Goal: Information Seeking & Learning: Learn about a topic

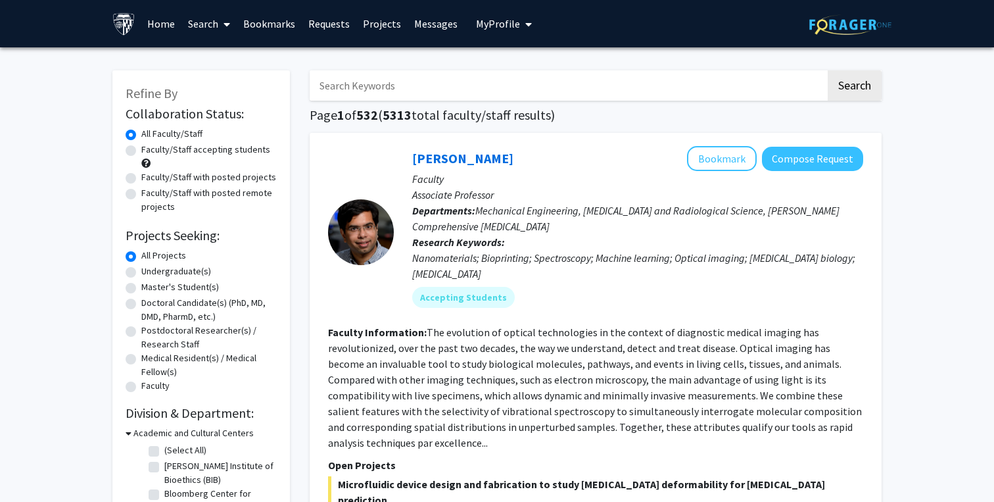
click at [398, 80] on input "Search Keywords" at bounding box center [568, 85] width 516 height 30
type input "clinical research"
click at [828, 70] on button "Search" at bounding box center [855, 85] width 54 height 30
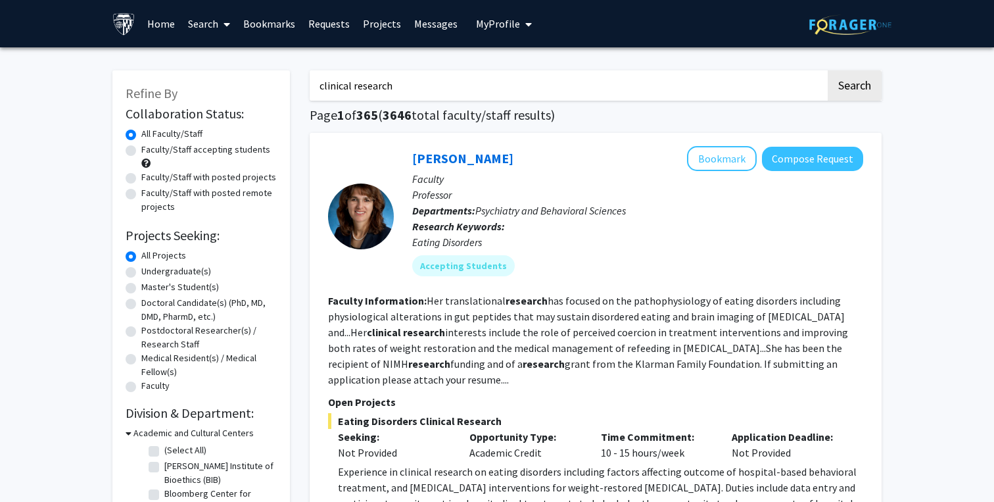
click at [195, 273] on label "Undergraduate(s)" at bounding box center [176, 271] width 70 height 14
click at [150, 273] on input "Undergraduate(s)" at bounding box center [145, 268] width 9 height 9
radio input "true"
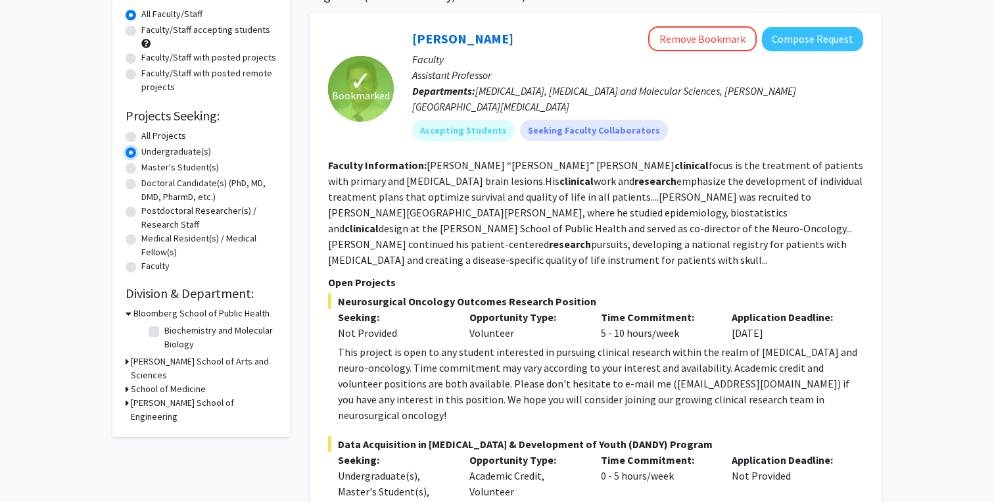
scroll to position [104, 0]
